Goal: Information Seeking & Learning: Learn about a topic

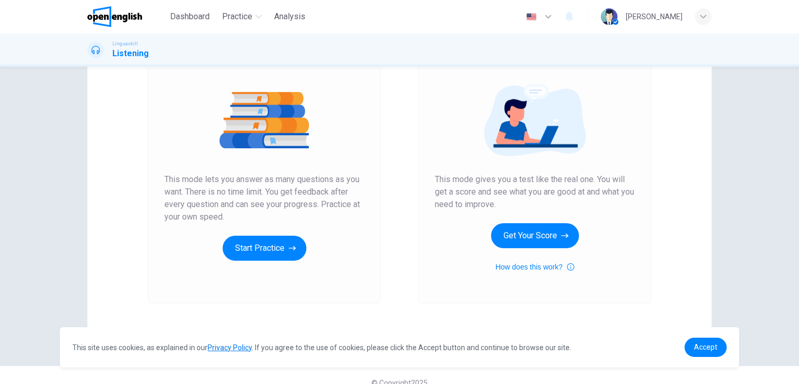
scroll to position [119, 0]
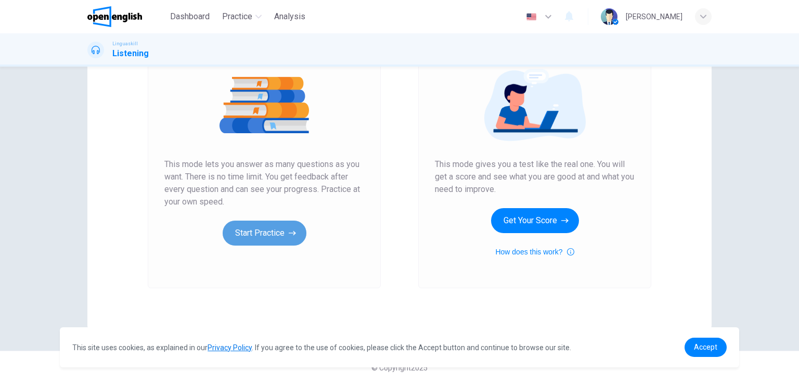
click at [266, 228] on button "Start Practice" at bounding box center [265, 233] width 84 height 25
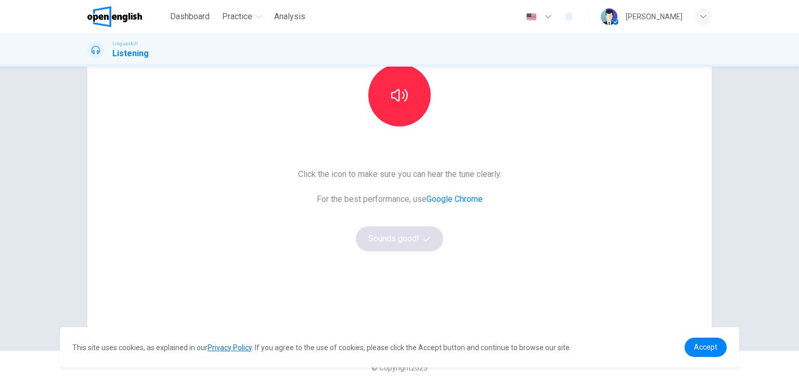
scroll to position [15, 0]
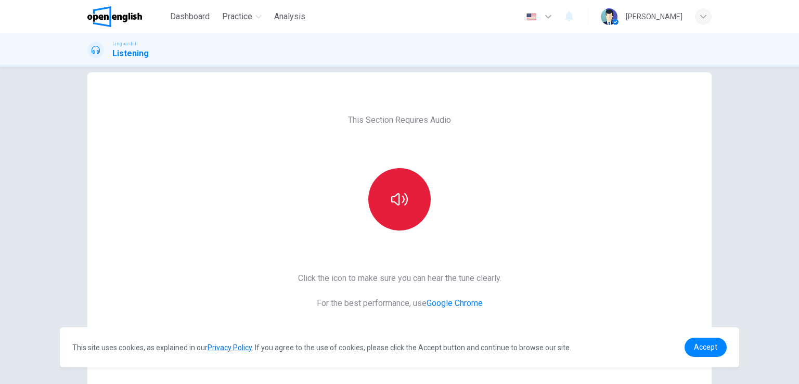
click at [394, 196] on icon "button" at bounding box center [399, 199] width 17 height 17
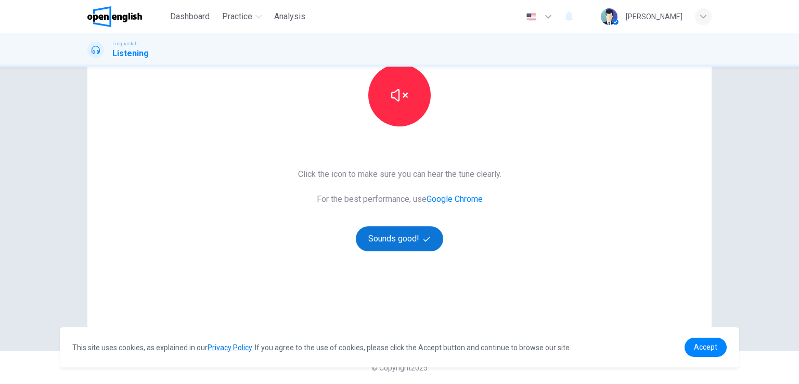
click at [411, 242] on button "Sounds good!" at bounding box center [399, 238] width 87 height 25
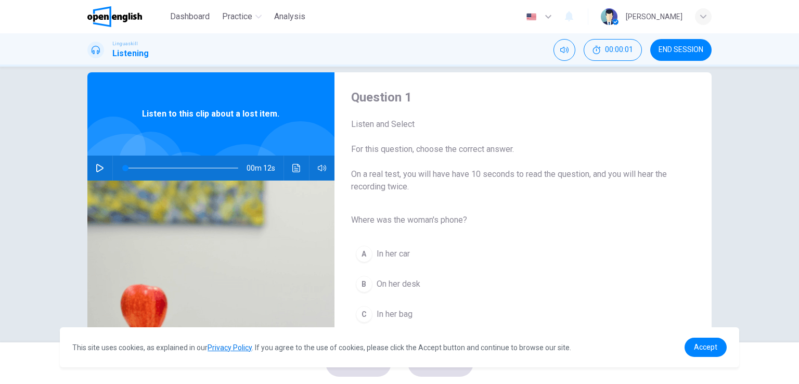
scroll to position [0, 0]
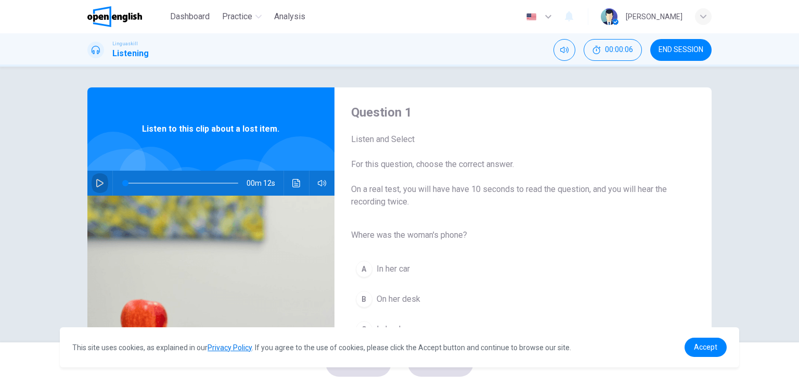
click at [92, 182] on button "button" at bounding box center [100, 183] width 17 height 25
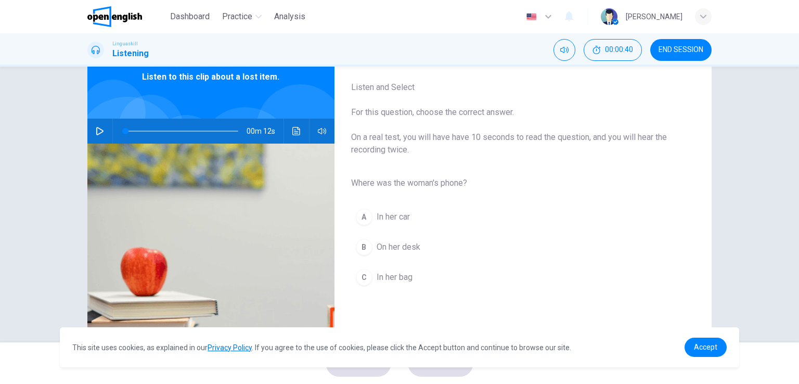
click at [96, 131] on icon "button" at bounding box center [100, 131] width 8 height 8
click at [362, 276] on div "C" at bounding box center [364, 277] width 17 height 17
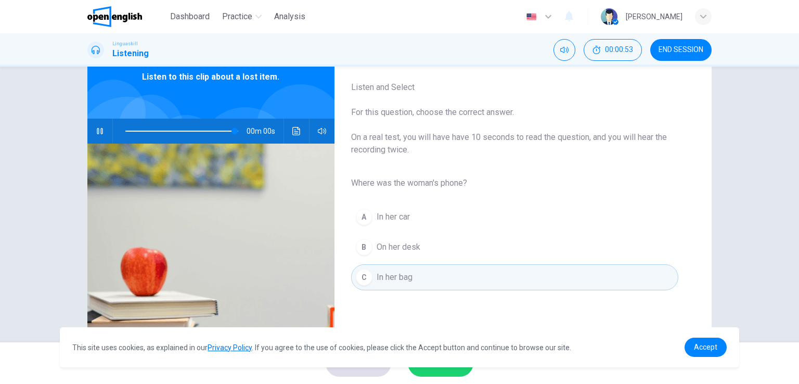
type input "*"
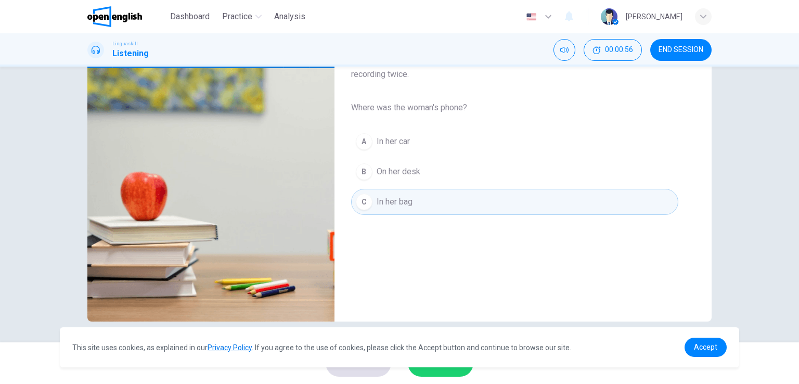
drag, startPoint x: 672, startPoint y: 48, endPoint x: 496, endPoint y: 63, distance: 176.5
click at [674, 48] on span "END SESSION" at bounding box center [681, 50] width 45 height 8
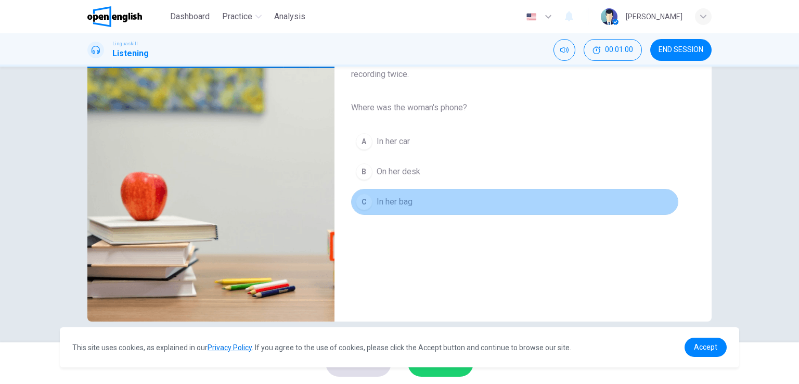
click at [452, 208] on button "C In her bag" at bounding box center [514, 202] width 327 height 26
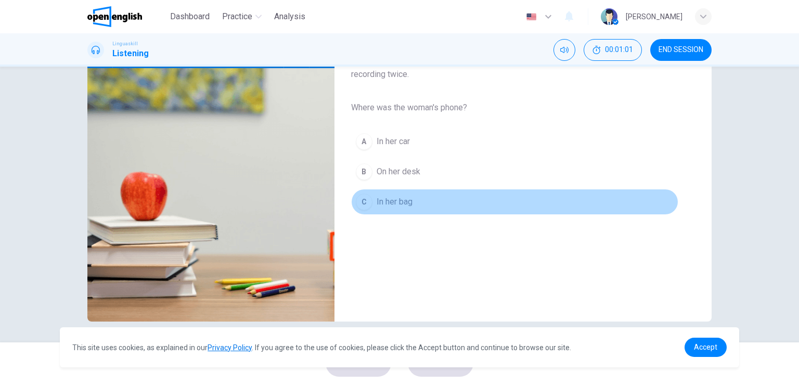
click at [430, 204] on button "C In her bag" at bounding box center [514, 202] width 327 height 26
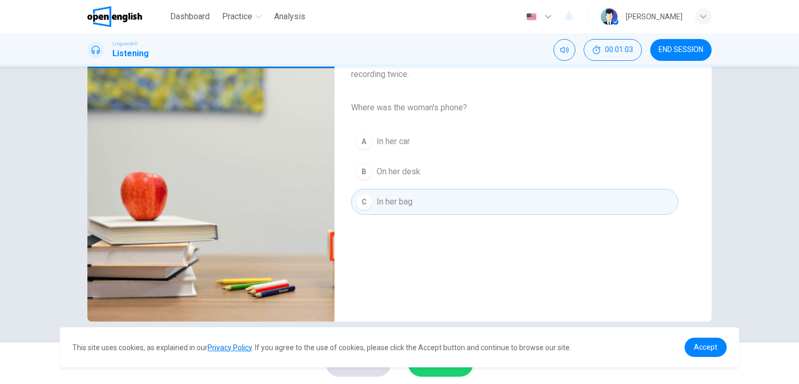
click at [454, 373] on button "SUBMIT" at bounding box center [441, 363] width 66 height 27
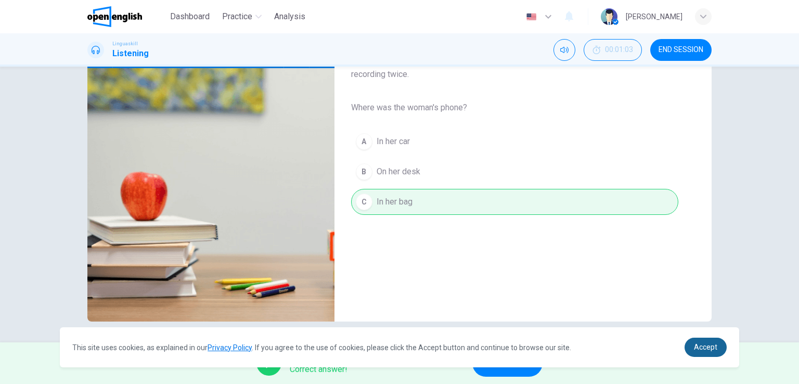
click at [718, 338] on link "Accept" at bounding box center [706, 347] width 42 height 19
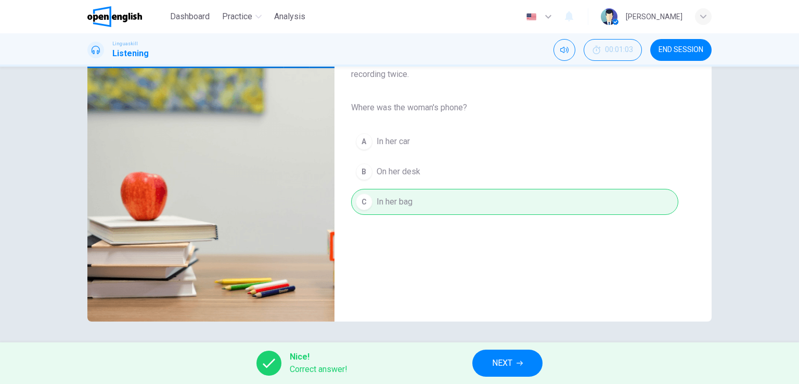
click at [514, 361] on button "NEXT" at bounding box center [507, 363] width 70 height 27
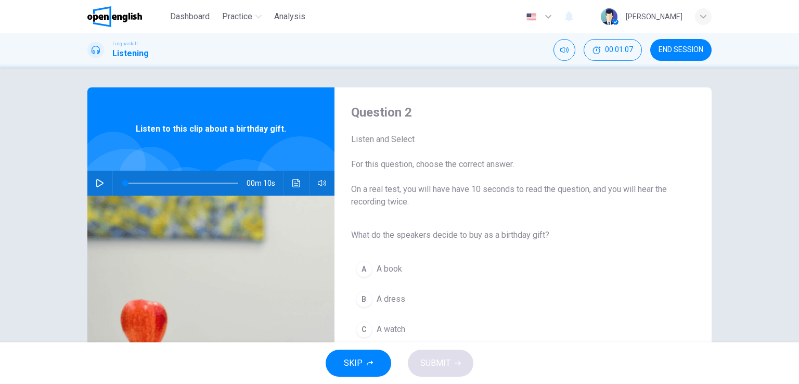
scroll to position [104, 0]
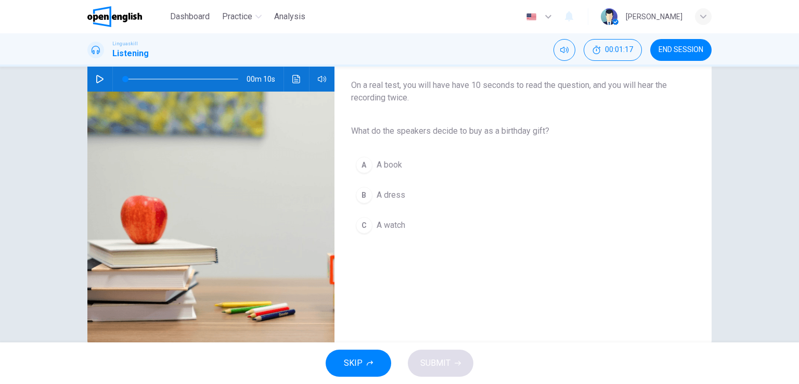
click at [92, 75] on button "button" at bounding box center [100, 79] width 17 height 25
click at [366, 163] on div "A" at bounding box center [364, 165] width 17 height 17
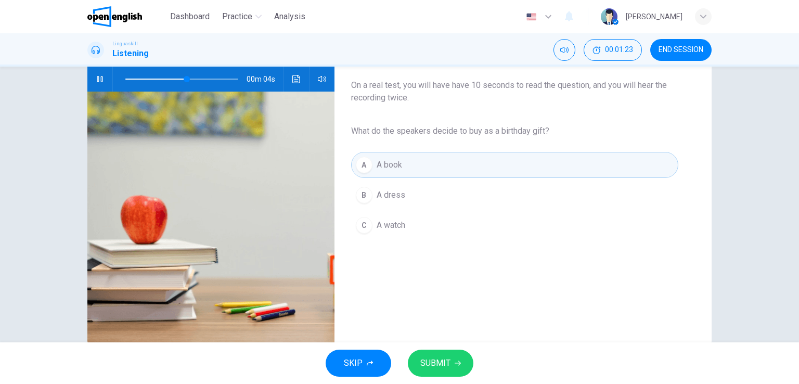
click at [455, 363] on icon "button" at bounding box center [458, 363] width 6 height 6
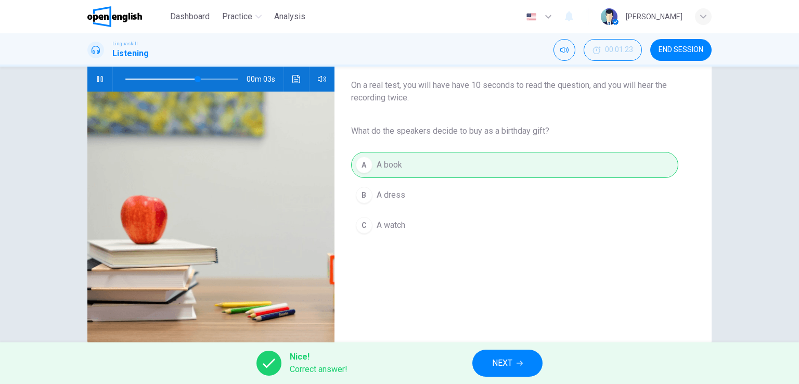
type input "**"
click at [513, 364] on span "NEXT" at bounding box center [502, 363] width 20 height 15
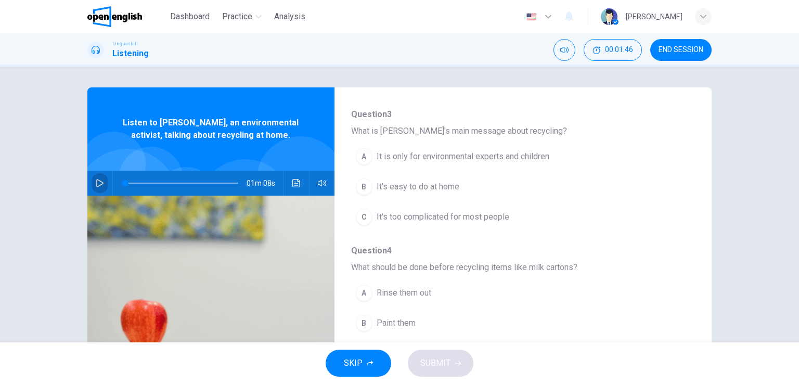
click at [98, 183] on icon "button" at bounding box center [100, 183] width 8 height 8
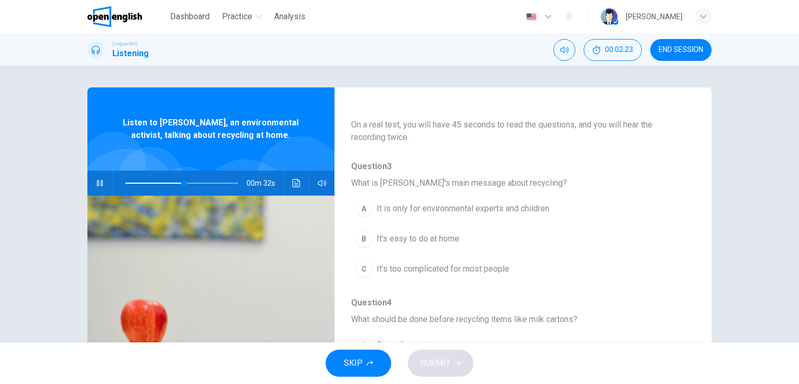
click at [387, 211] on span "It is only for environmental experts and children" at bounding box center [463, 208] width 173 height 12
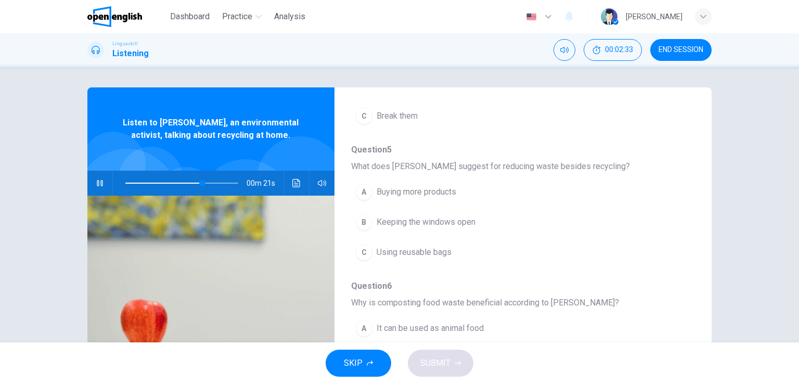
scroll to position [29, 0]
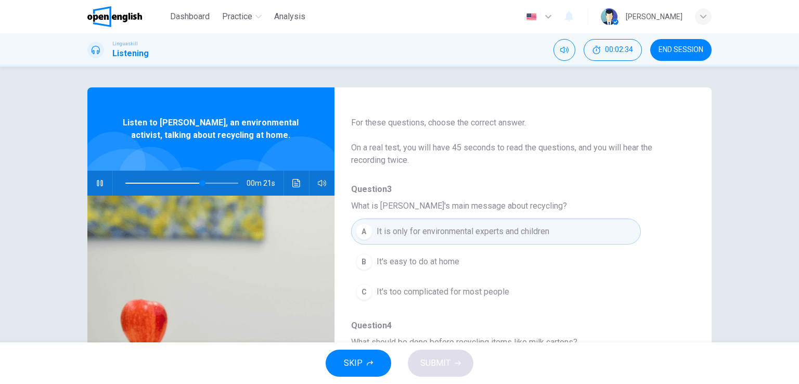
type input "**"
drag, startPoint x: 687, startPoint y: 48, endPoint x: 441, endPoint y: 63, distance: 247.1
click at [687, 49] on span "END SESSION" at bounding box center [681, 50] width 45 height 8
